Goal: Entertainment & Leisure: Consume media (video, audio)

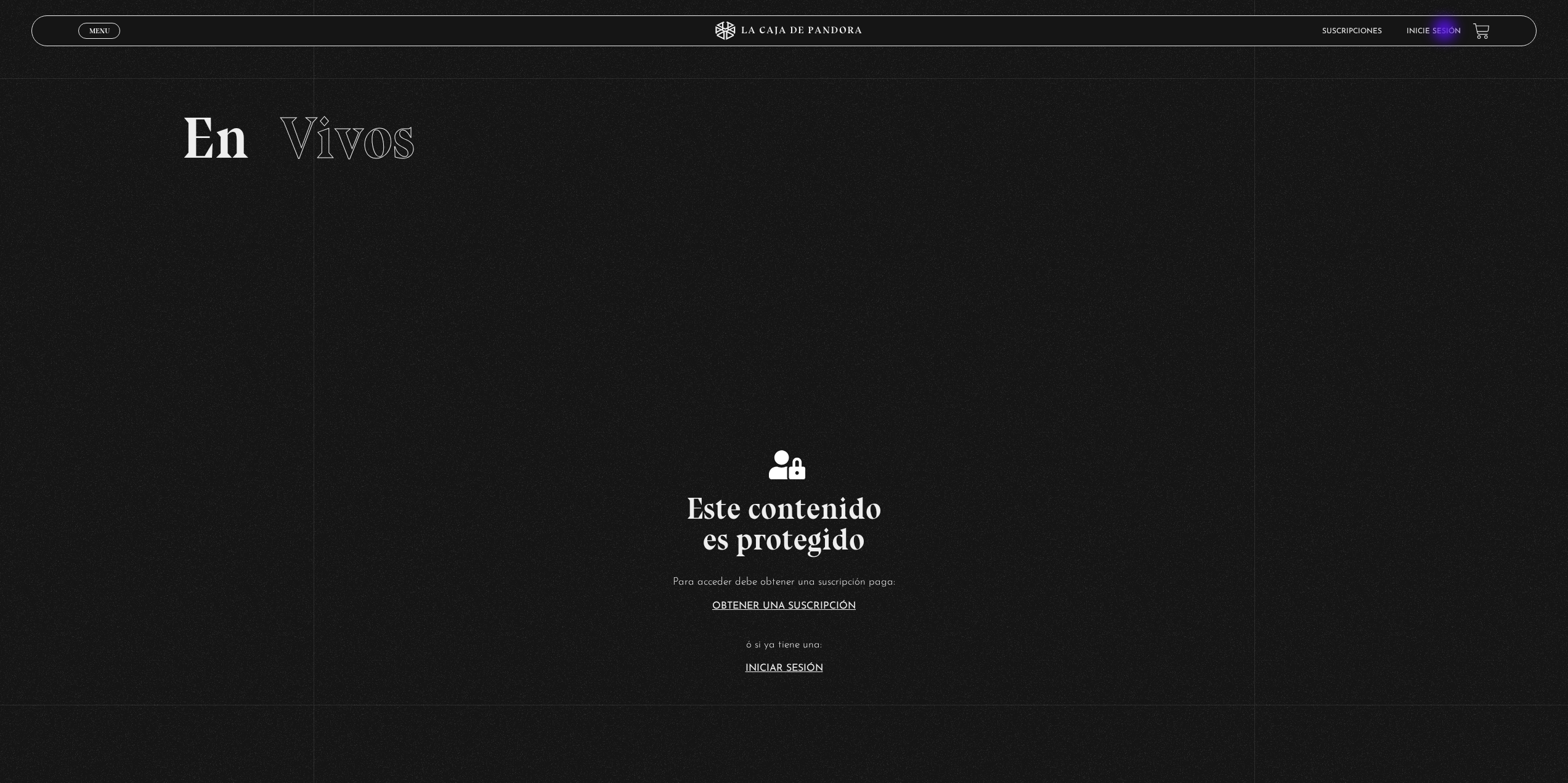
click at [1446, 31] on link "Inicie sesión" at bounding box center [1433, 31] width 54 height 7
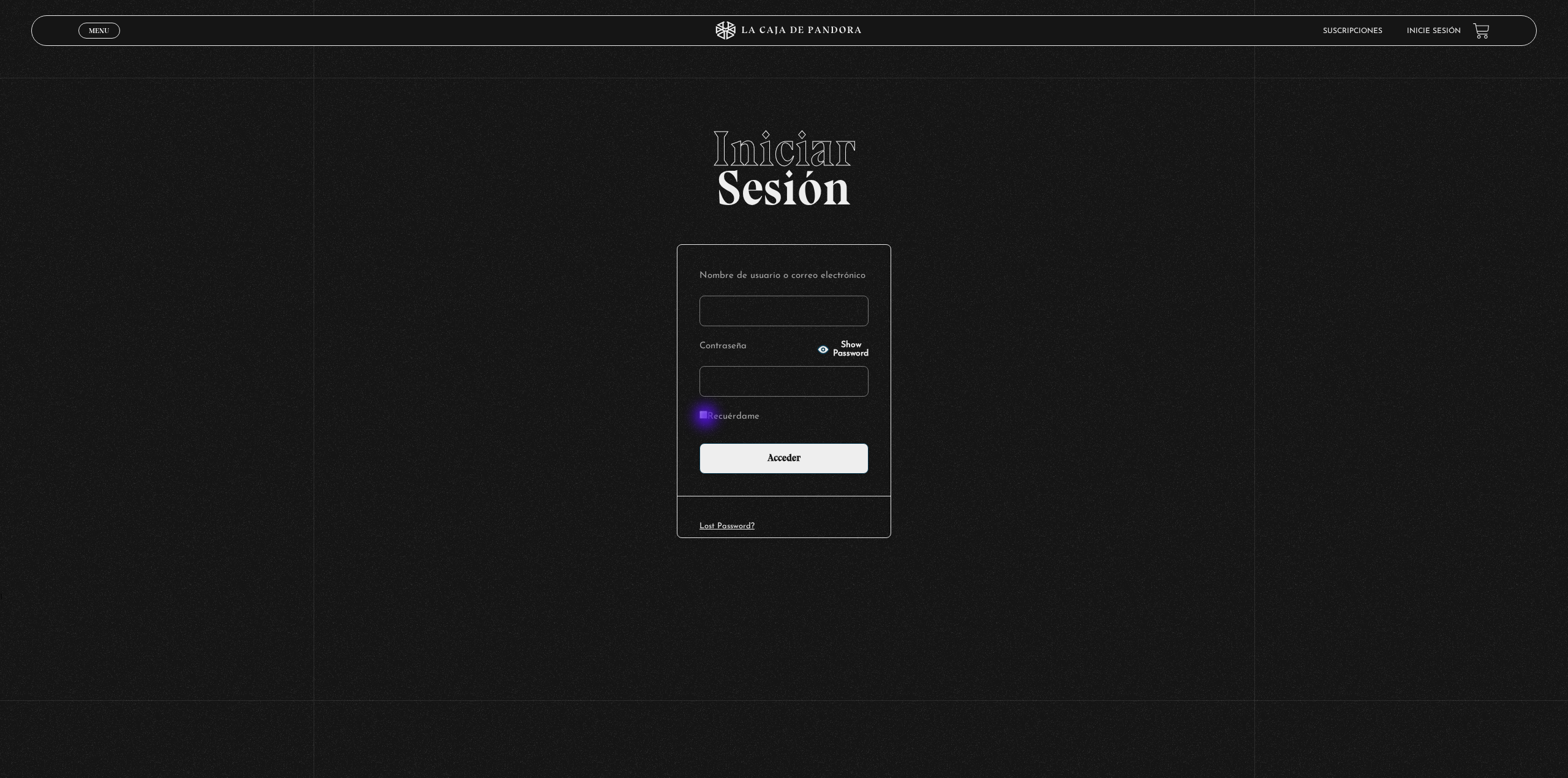
type input "fabimejiavalencia@gmail.com"
click at [707, 417] on input "Recuérdame" at bounding box center [703, 414] width 8 height 8
checkbox input "true"
click at [717, 455] on input "Acceder" at bounding box center [783, 458] width 169 height 30
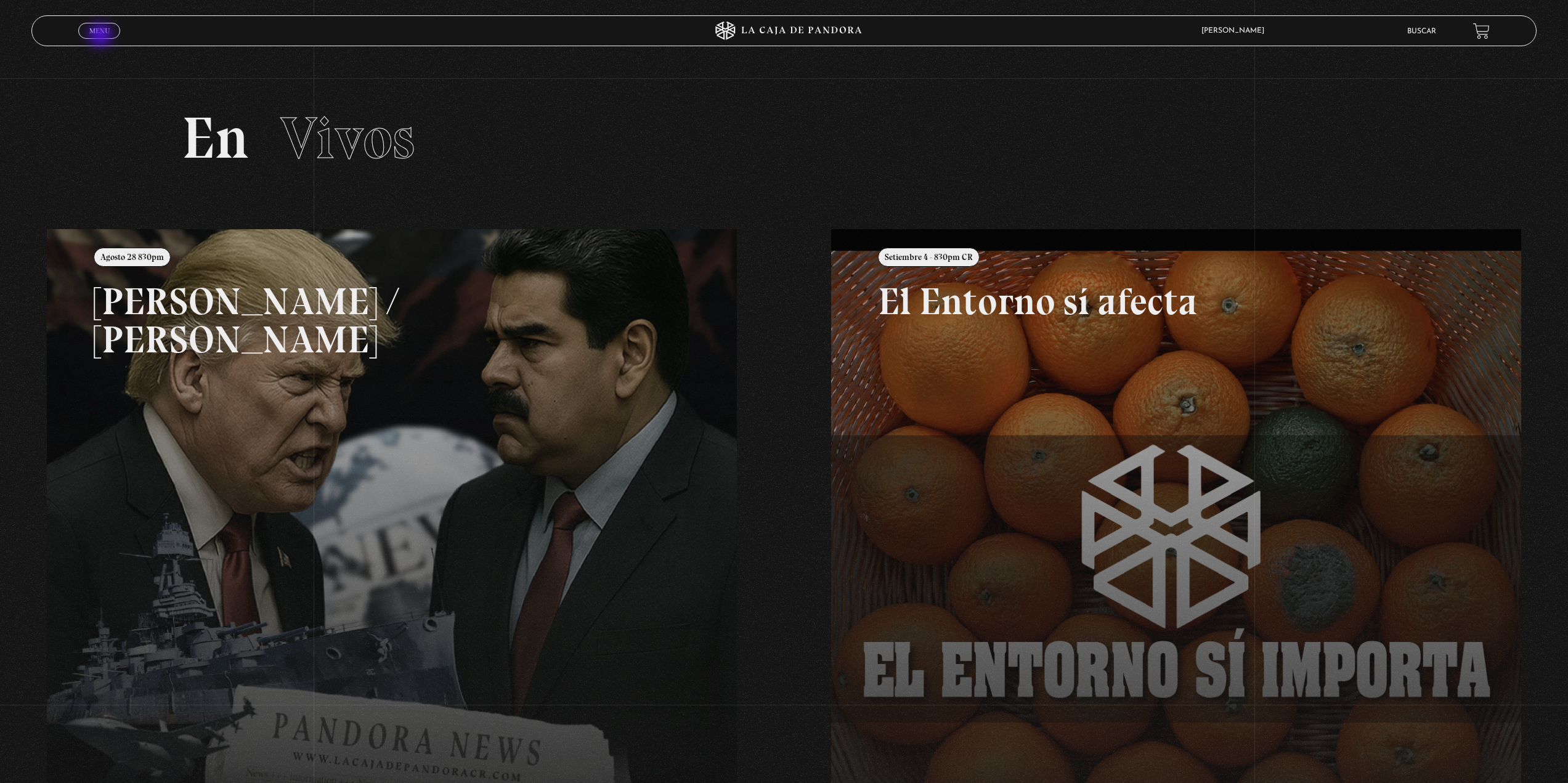
click at [102, 37] on link "Menu Cerrar" at bounding box center [100, 30] width 42 height 16
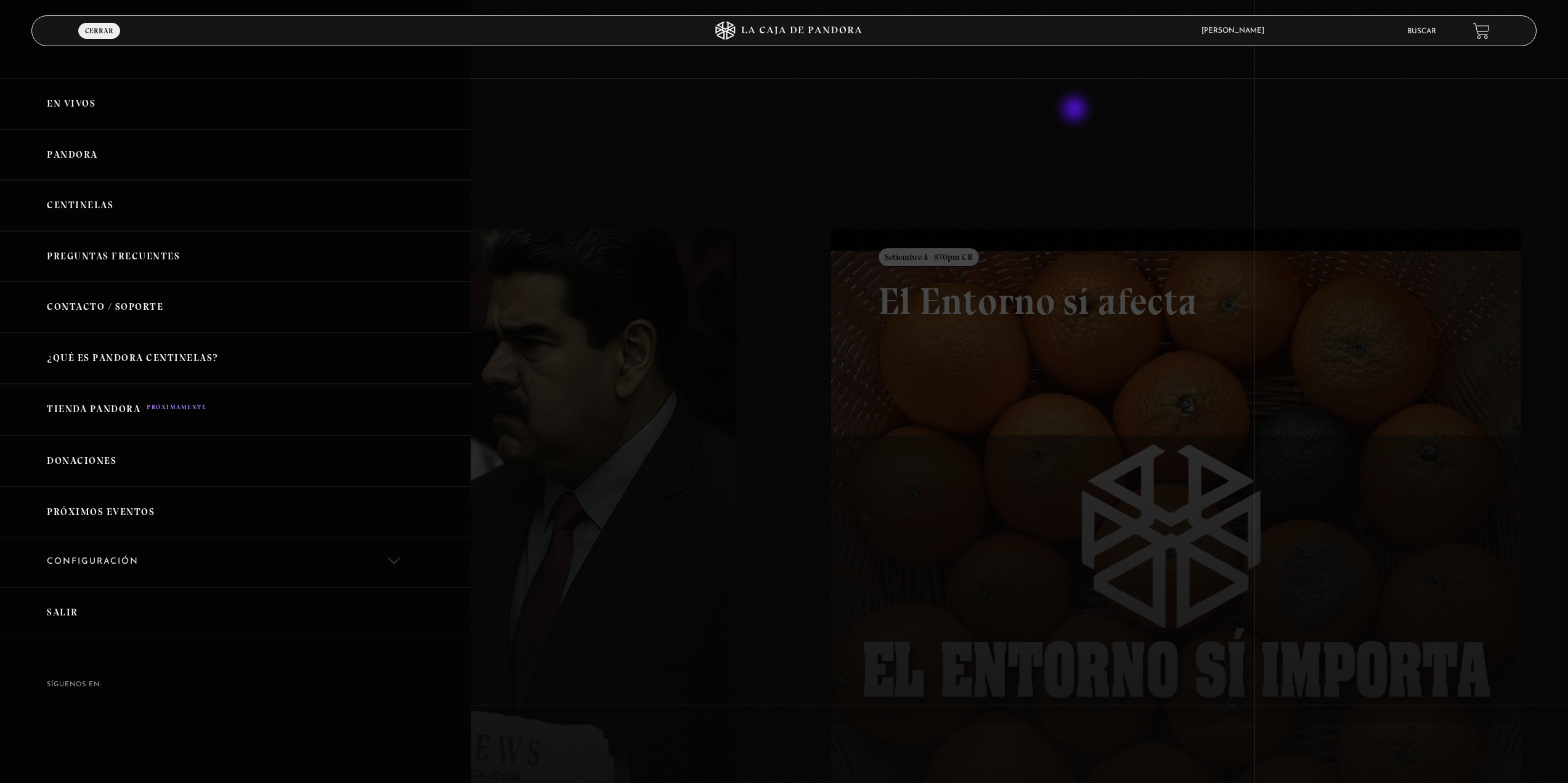
click at [1076, 110] on div at bounding box center [784, 392] width 1568 height 783
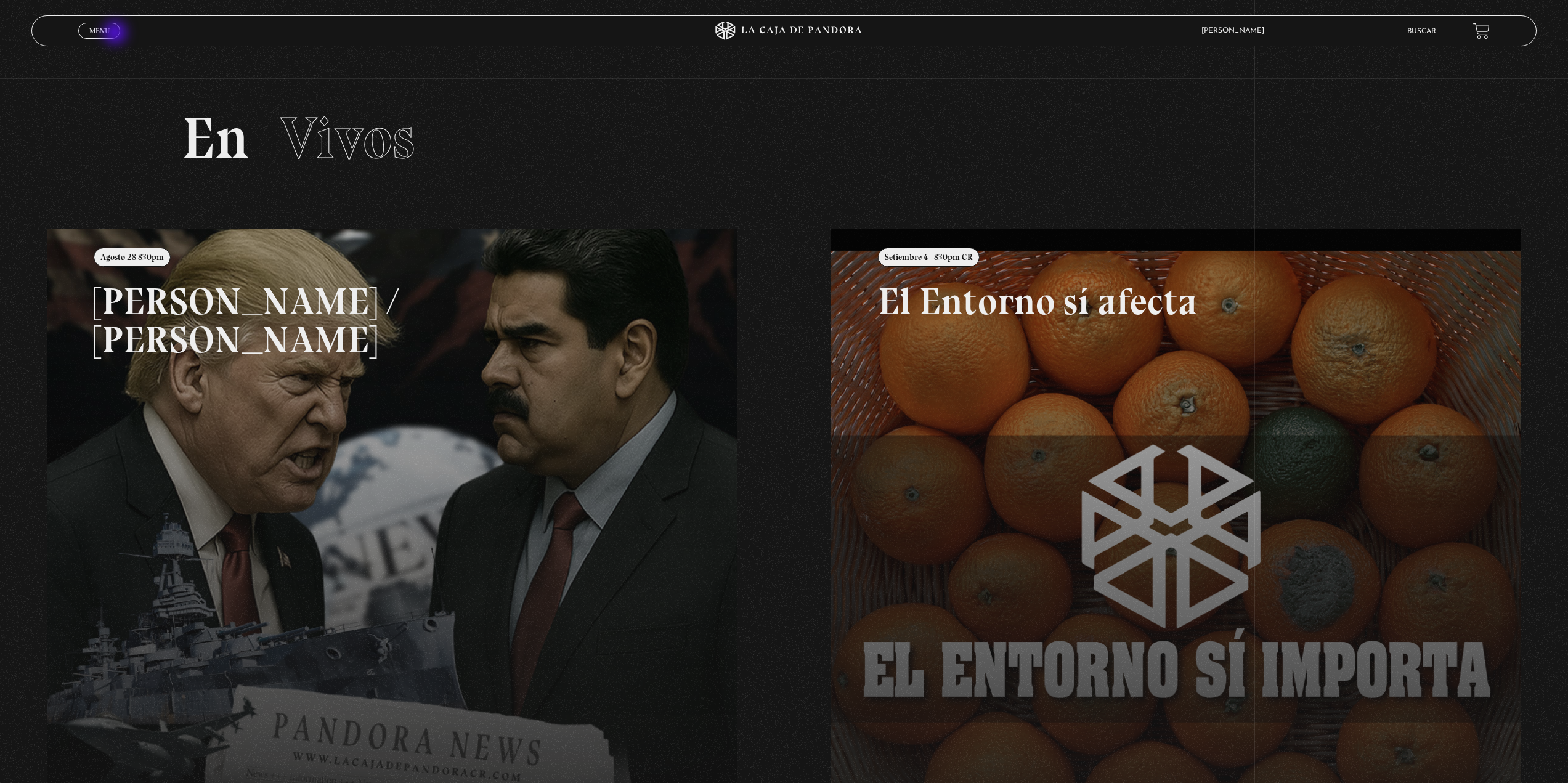
click at [117, 34] on link "Menu Cerrar" at bounding box center [100, 30] width 42 height 16
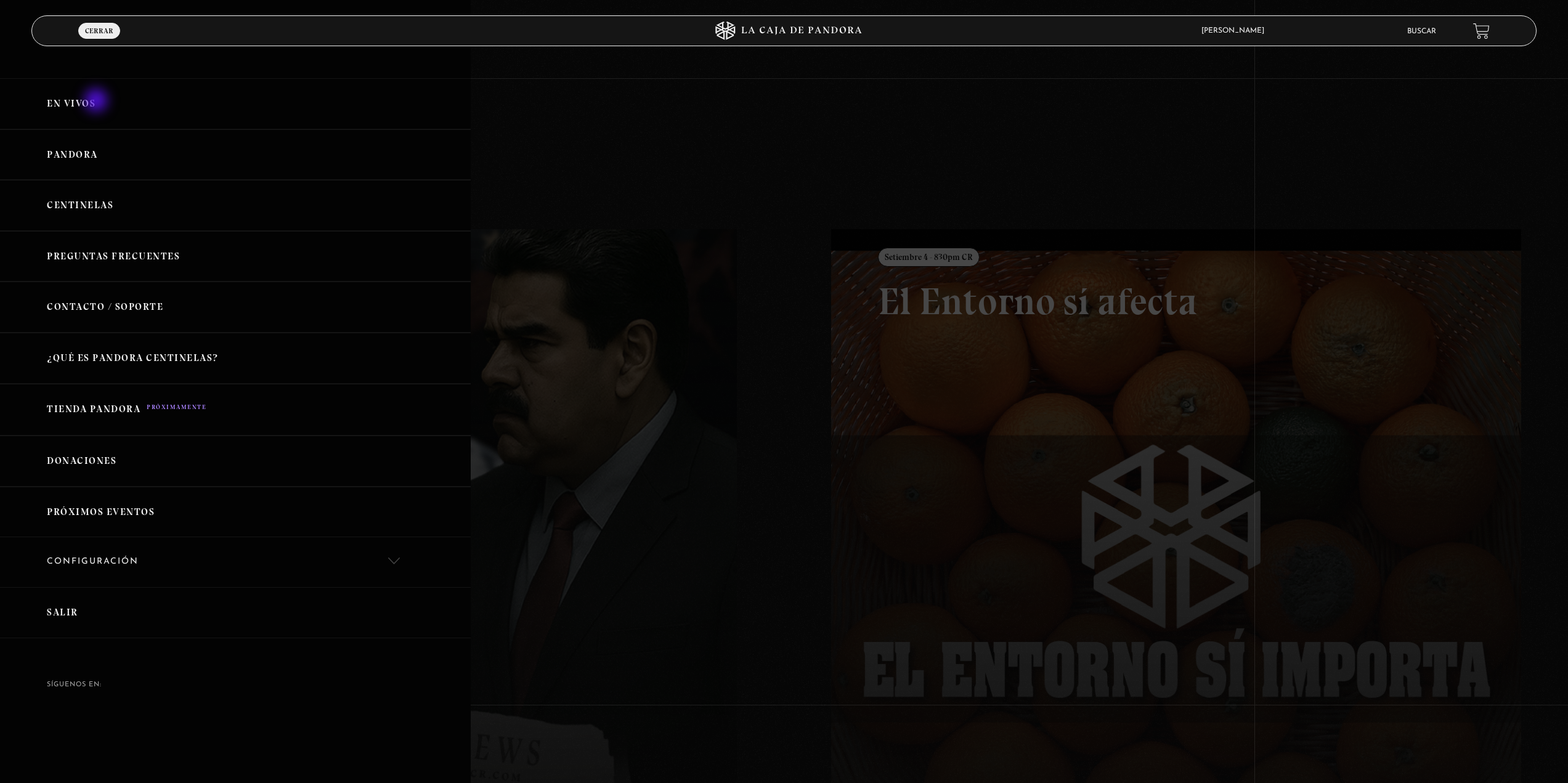
click at [97, 102] on link "En vivos" at bounding box center [235, 104] width 471 height 51
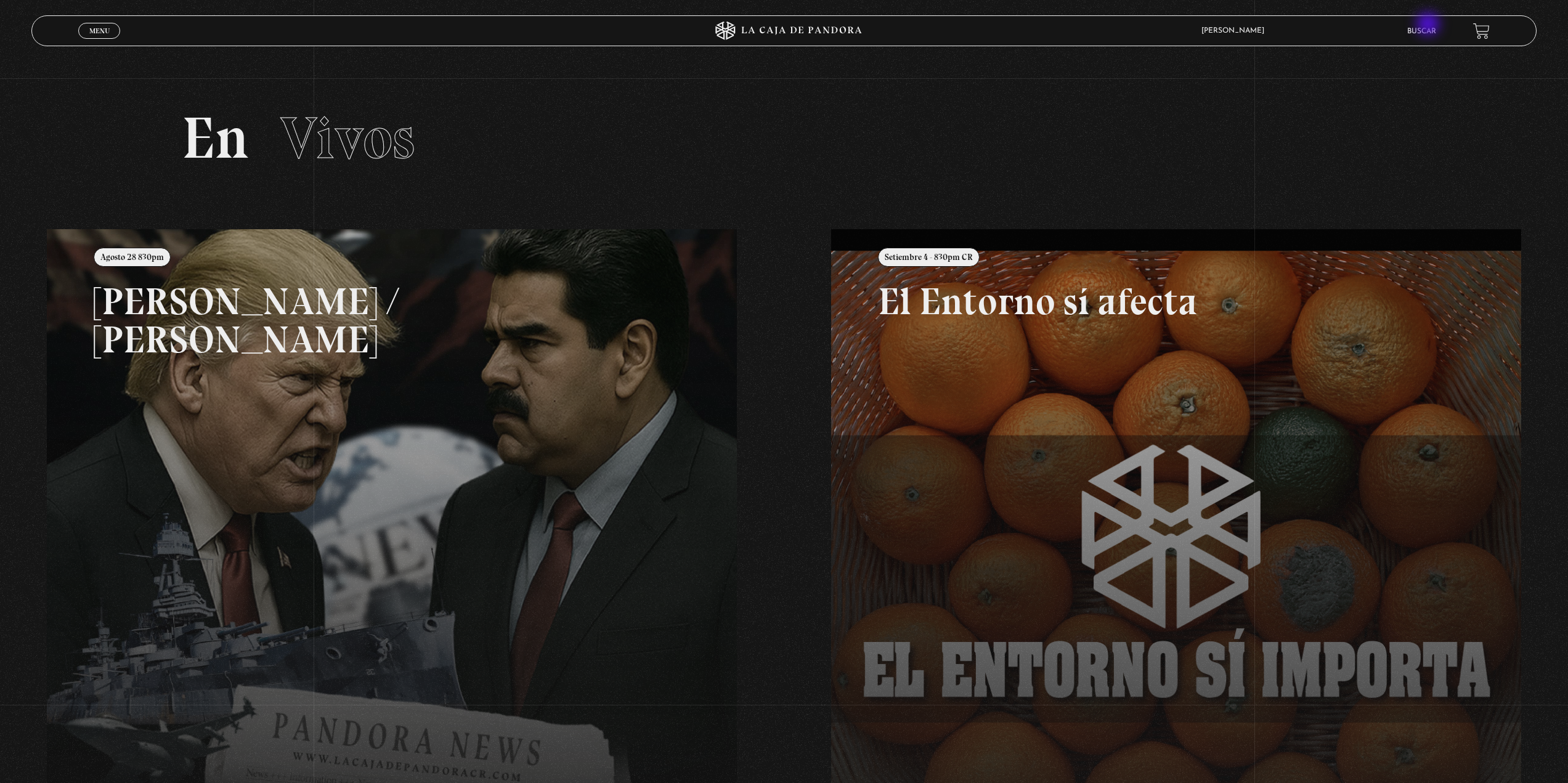
click at [1430, 25] on li "Buscar" at bounding box center [1421, 31] width 29 height 19
click at [1417, 36] on li "Buscar" at bounding box center [1421, 31] width 29 height 19
click at [1424, 33] on link "Buscar" at bounding box center [1421, 31] width 29 height 7
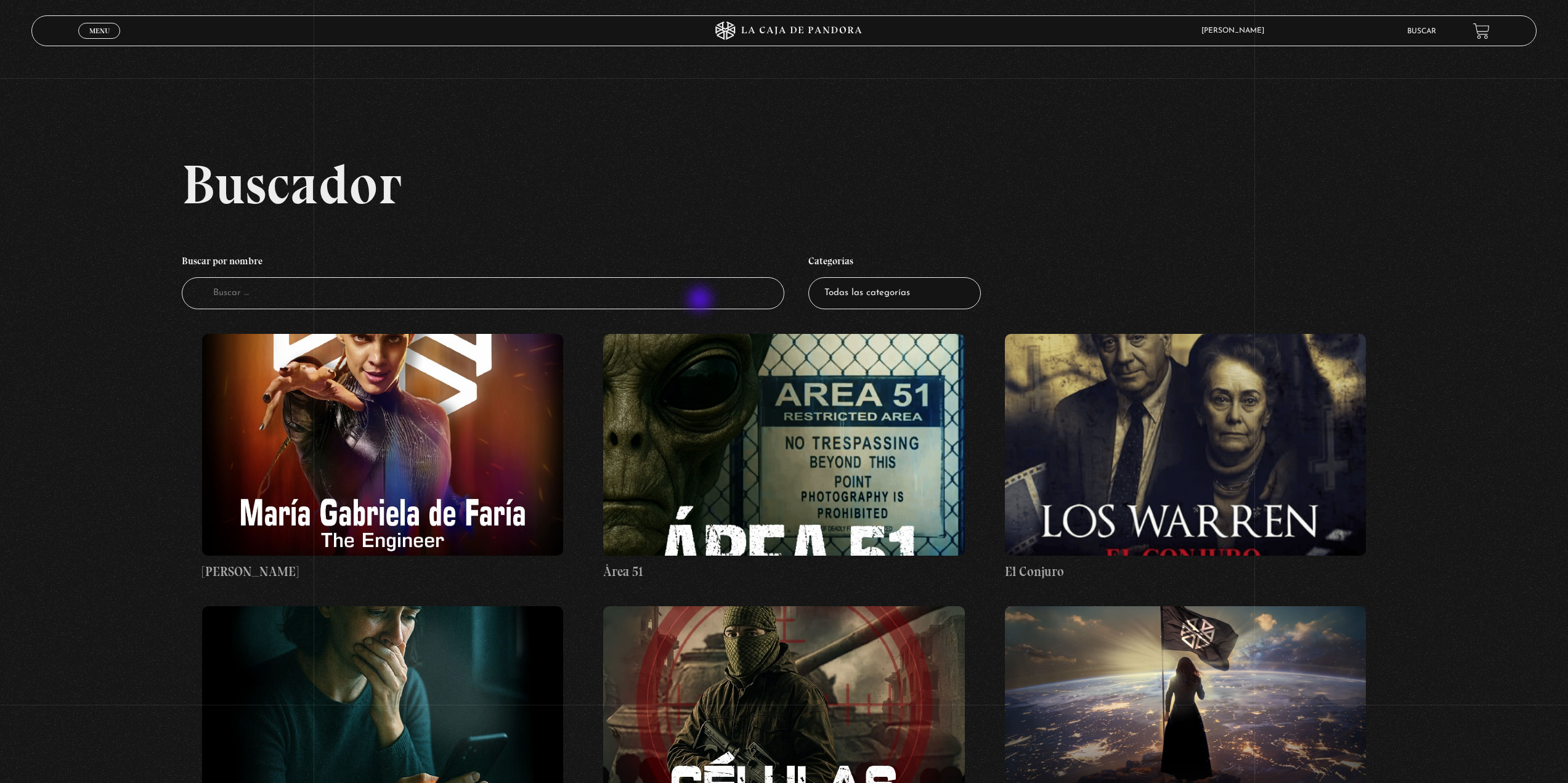
click at [701, 301] on input "Buscador" at bounding box center [483, 293] width 602 height 33
type input "el exorcista del papa"
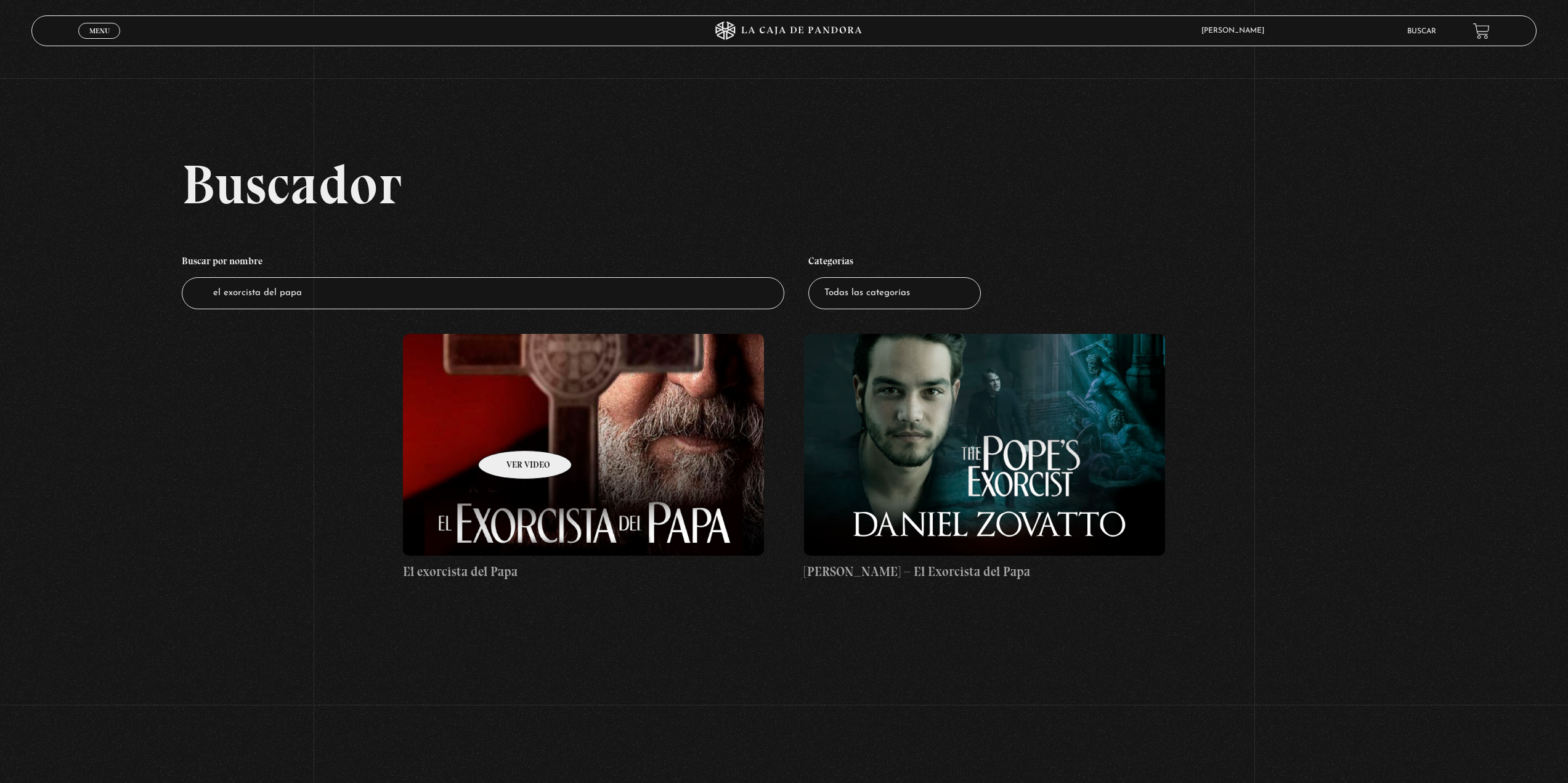
click at [510, 432] on figure at bounding box center [583, 445] width 361 height 222
